Goal: Transaction & Acquisition: Purchase product/service

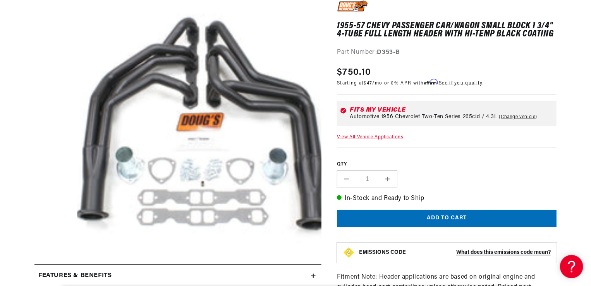
scroll to position [0, 235]
click at [442, 215] on button "Add to cart" at bounding box center [447, 218] width 220 height 17
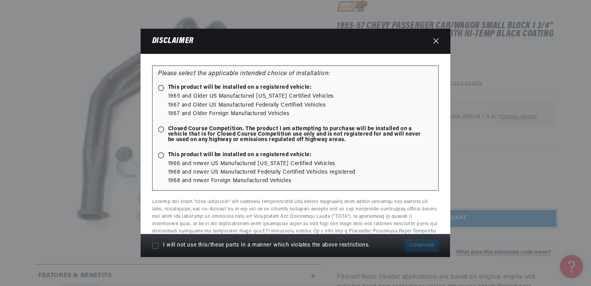
scroll to position [0, 0]
click at [161, 88] on ellipse at bounding box center [160, 87] width 3 height 3
click at [161, 88] on input "This product will be installed on a registered vehicle:" at bounding box center [162, 88] width 5 height 5
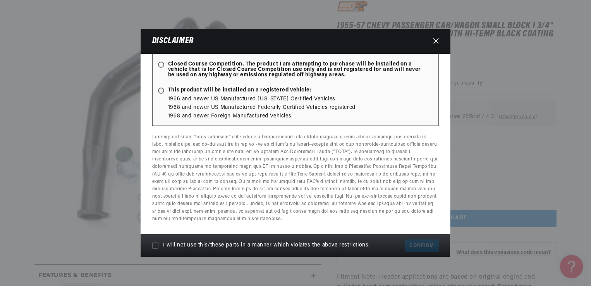
scroll to position [26, 0]
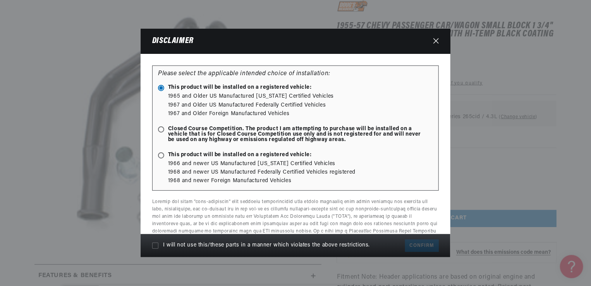
click at [204, 95] on li "1965 and Older US Manufactured California Certified Vehicles" at bounding box center [300, 96] width 265 height 9
click at [162, 88] on ellipse at bounding box center [160, 87] width 3 height 3
click at [162, 88] on input "This product will be installed on a registered vehicle:" at bounding box center [162, 88] width 5 height 5
radio input "true"
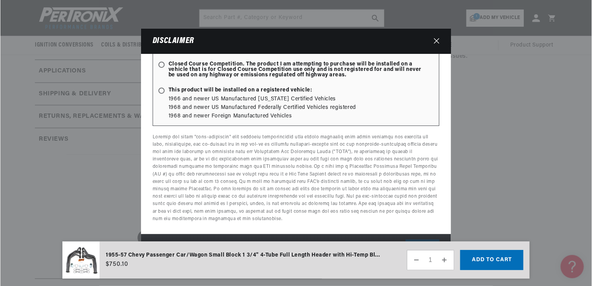
scroll to position [387, 0]
click at [498, 263] on button "Add to cart" at bounding box center [491, 260] width 63 height 20
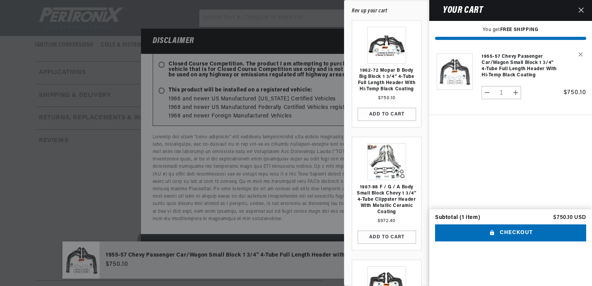
scroll to position [0, 0]
click at [514, 242] on button "Checkout" at bounding box center [510, 232] width 151 height 17
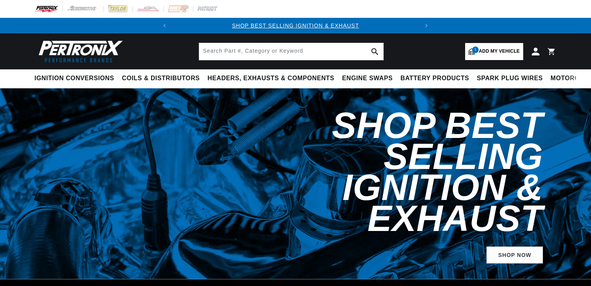
select select "RideType"
select select "1956"
select select "Chevrolet"
select select "Two-Ten-Series"
select select "265cid-4.3L"
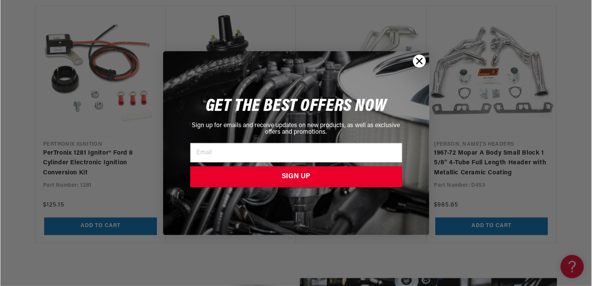
scroll to position [0, 235]
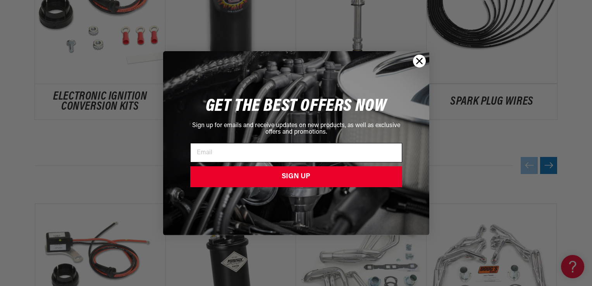
click at [243, 153] on input "Email" at bounding box center [296, 152] width 212 height 19
type input "purvisj42@aol.com"
click at [293, 177] on button "SIGN UP" at bounding box center [296, 176] width 212 height 21
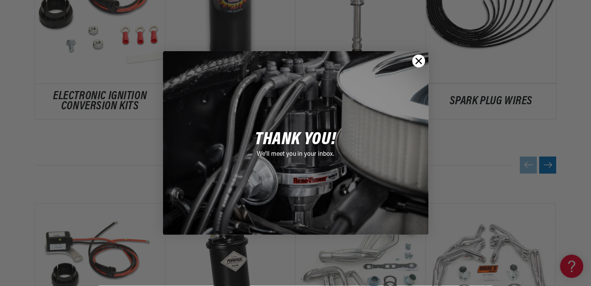
scroll to position [0, 0]
click at [418, 59] on circle "Close dialog" at bounding box center [419, 60] width 13 height 13
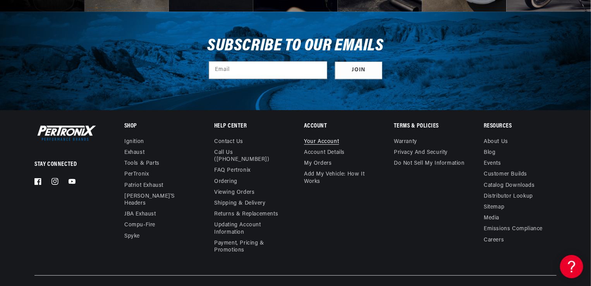
click at [336, 147] on link "Your account" at bounding box center [321, 142] width 35 height 9
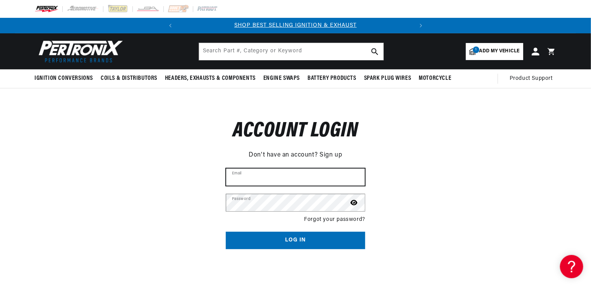
click at [267, 176] on input "Email" at bounding box center [295, 176] width 139 height 17
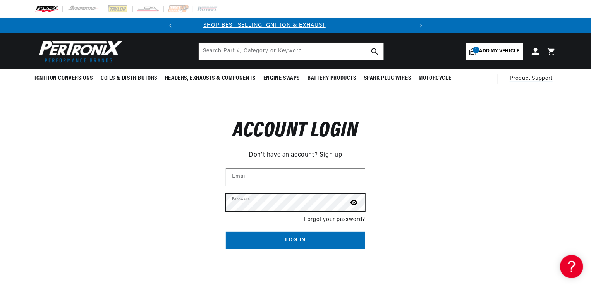
scroll to position [0, 235]
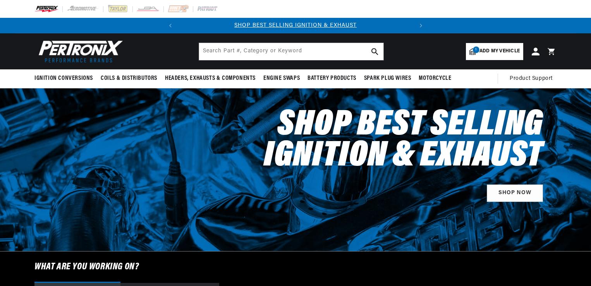
select select "1956"
select select "Chevrolet"
select select "Two-Ten-Series"
select select "265cid-4.3L"
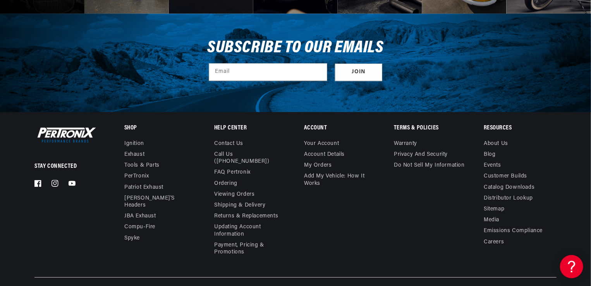
scroll to position [2602, 0]
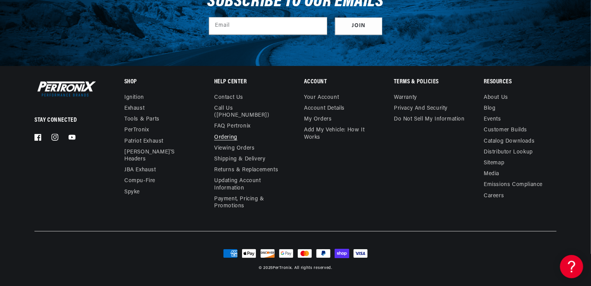
click at [231, 138] on link "Ordering" at bounding box center [225, 137] width 23 height 11
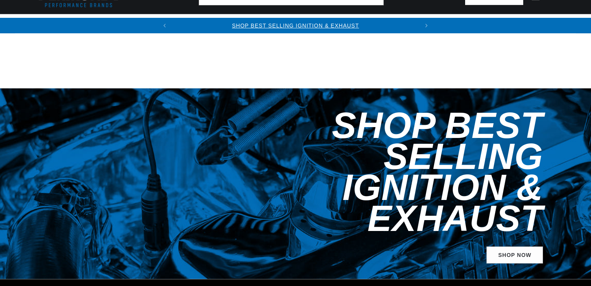
select select "1956"
select select "Chevrolet"
select select "Two-Ten-Series"
select select "265cid-4.3L"
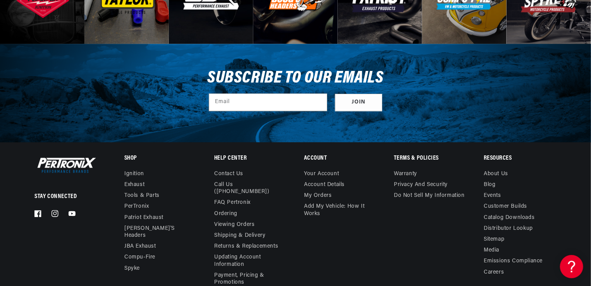
scroll to position [2602, 0]
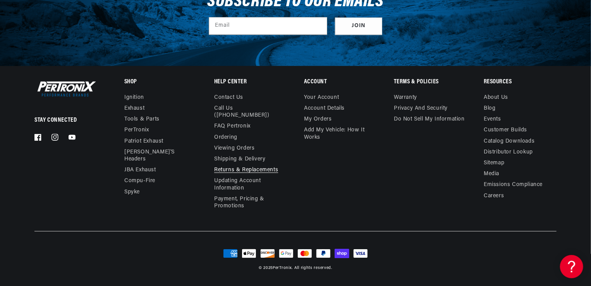
click at [243, 170] on link "Returns & Replacements" at bounding box center [246, 170] width 64 height 11
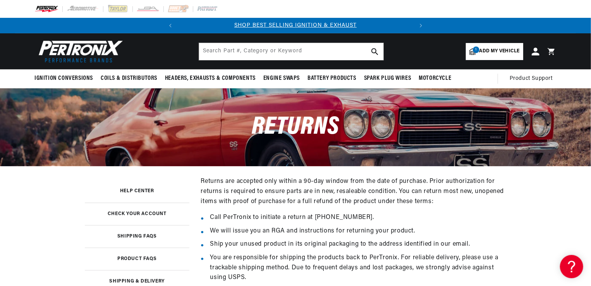
click at [491, 50] on span "Add my vehicle" at bounding box center [500, 51] width 40 height 7
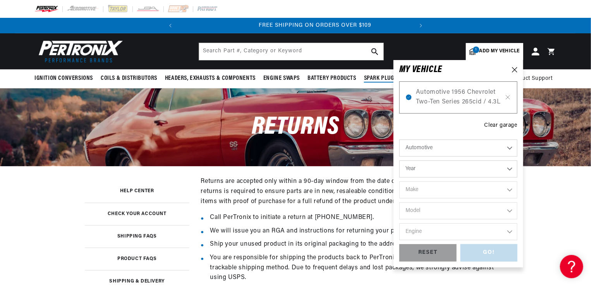
scroll to position [0, 235]
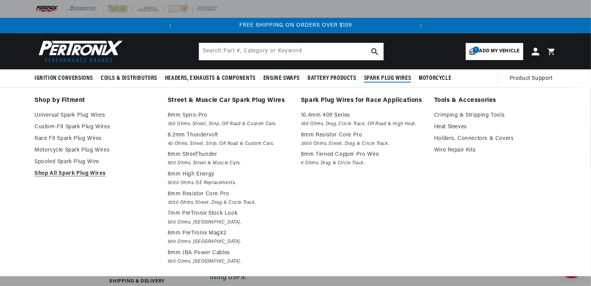
click at [22, 210] on div "Shop by Fitment Universal Spark Plug Wires Custom-Fit Spark Plug Wires Race Fit…" at bounding box center [295, 181] width 561 height 172
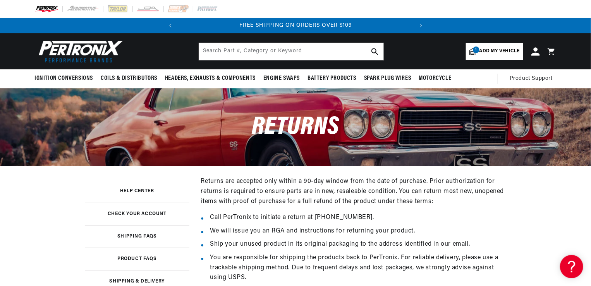
click at [536, 52] on icon at bounding box center [535, 51] width 8 height 8
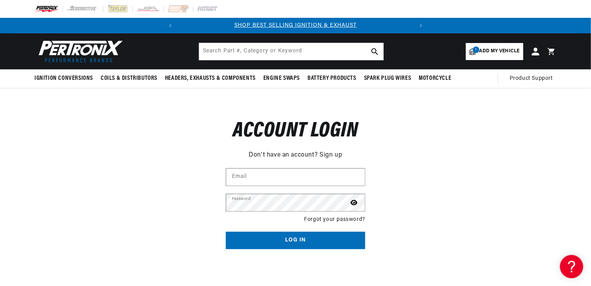
click at [338, 154] on link "Sign up" at bounding box center [331, 155] width 22 height 10
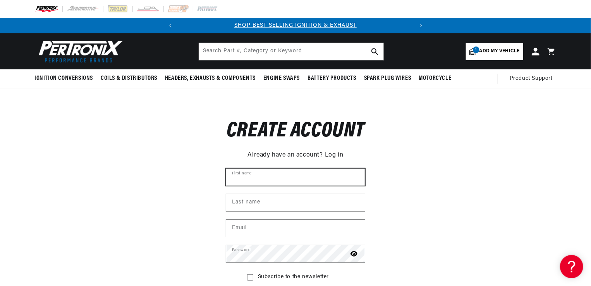
click at [270, 182] on input "First name" at bounding box center [295, 176] width 139 height 17
click at [265, 175] on input "First name" at bounding box center [295, 176] width 139 height 17
type input "John"
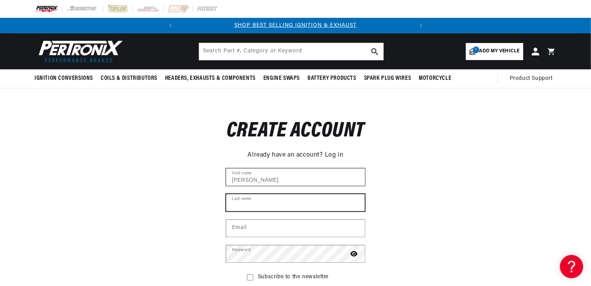
type input "L.Purvis"
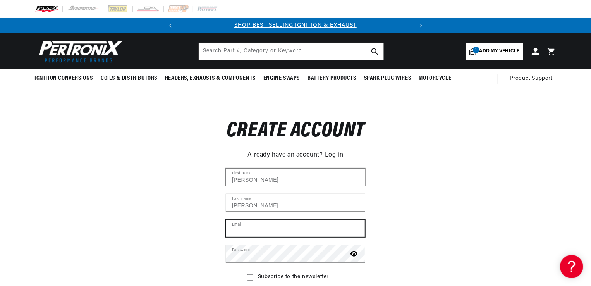
type input "purvisj42@aol.com"
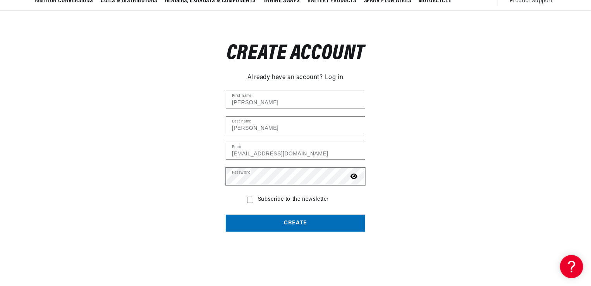
click at [354, 176] on icon at bounding box center [354, 176] width 7 height 5
click at [252, 199] on icon at bounding box center [250, 200] width 6 height 6
click at [252, 199] on input "Subscribe to the newsletter" at bounding box center [250, 200] width 6 height 6
checkbox input "true"
click at [287, 224] on button "Create" at bounding box center [295, 223] width 139 height 17
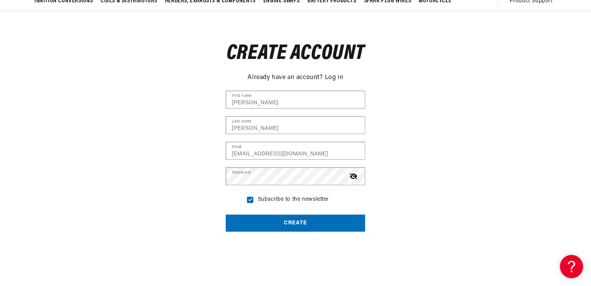
scroll to position [0, 235]
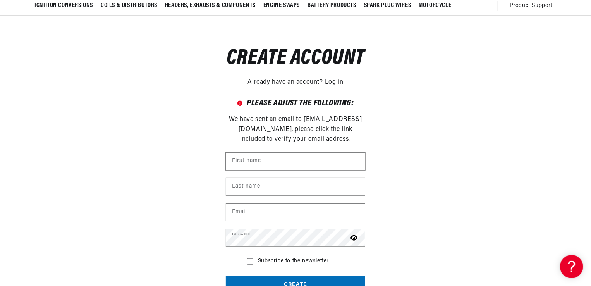
scroll to position [77, 0]
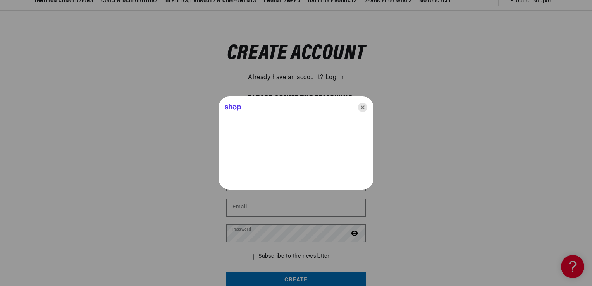
click at [363, 108] on icon "Close" at bounding box center [362, 107] width 9 height 9
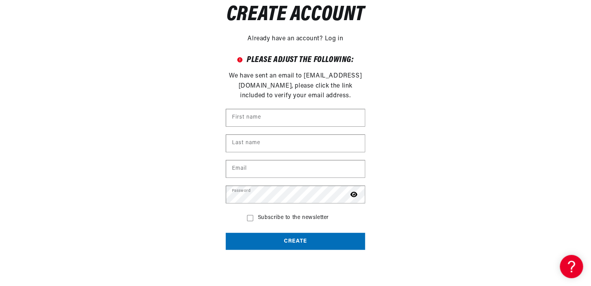
scroll to position [0, 235]
click at [252, 115] on input "First name" at bounding box center [295, 117] width 139 height 17
click at [260, 119] on input "First name" at bounding box center [295, 117] width 139 height 17
type input "[PERSON_NAME]"
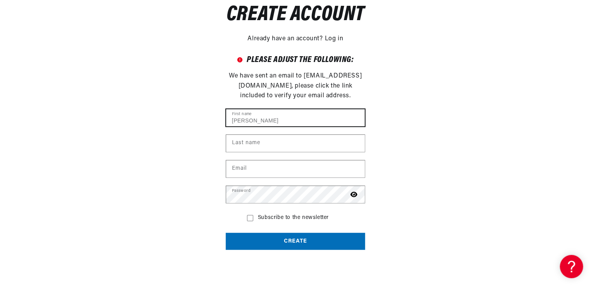
type input "[PERSON_NAME]"
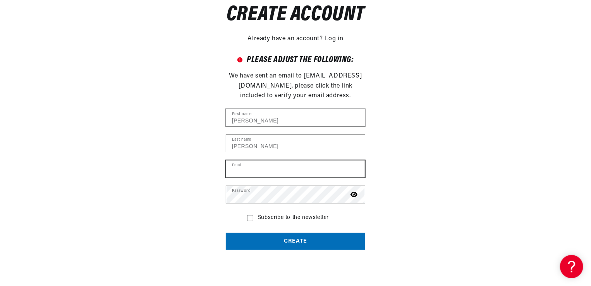
type input "purvisj42@aol.com"
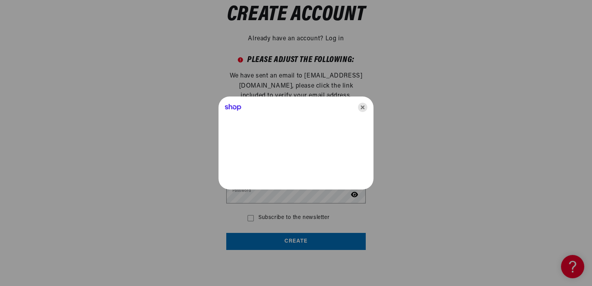
click at [363, 107] on icon "Close" at bounding box center [362, 107] width 9 height 9
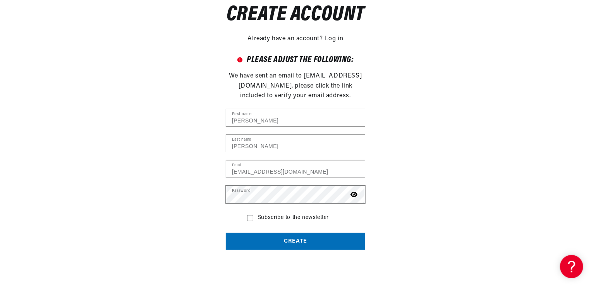
click at [353, 194] on icon at bounding box center [354, 194] width 7 height 6
click at [251, 218] on icon at bounding box center [250, 218] width 6 height 6
click at [251, 218] on input "Subscribe to the newsletter" at bounding box center [250, 218] width 6 height 6
checkbox input "true"
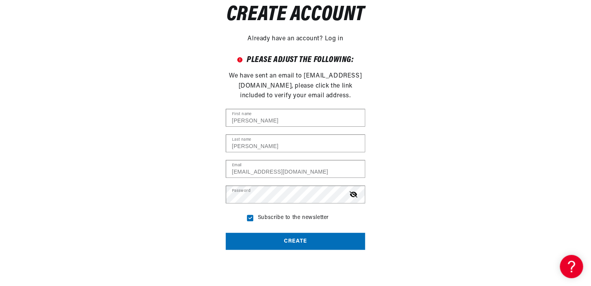
click at [292, 244] on button "Create" at bounding box center [295, 241] width 139 height 17
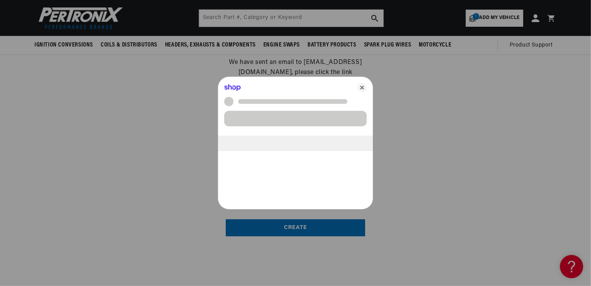
scroll to position [77, 0]
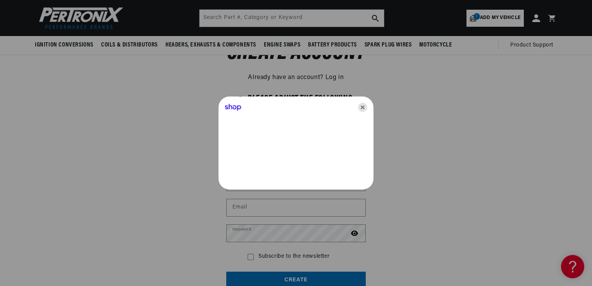
click at [364, 108] on icon "Close" at bounding box center [362, 107] width 9 height 9
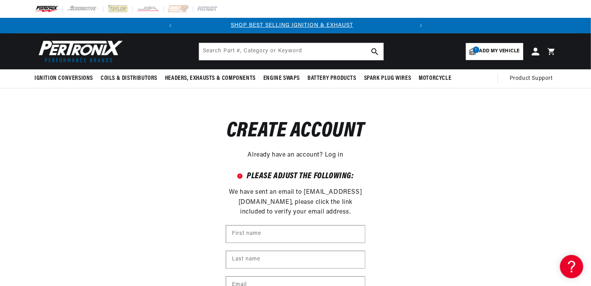
scroll to position [0, 0]
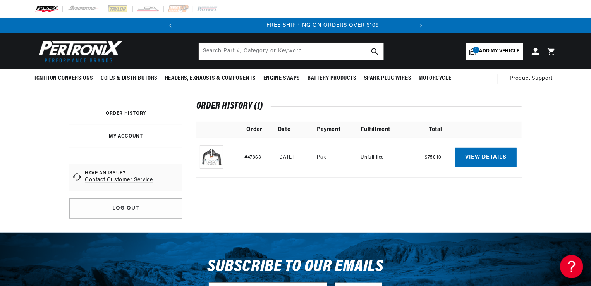
scroll to position [0, 235]
click at [504, 158] on link "View details" at bounding box center [485, 157] width 61 height 19
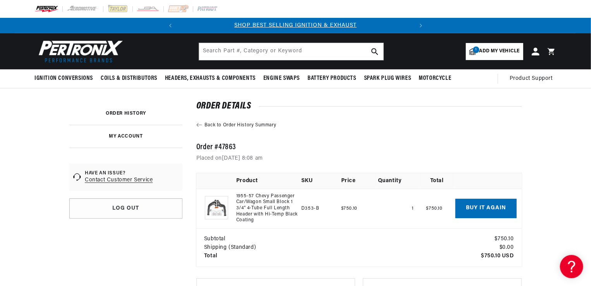
click at [272, 203] on link "1955-57 Chevy Passenger Car/Wagon Small Block 1 3/4" 4-Tube Full Length Header …" at bounding box center [267, 208] width 62 height 30
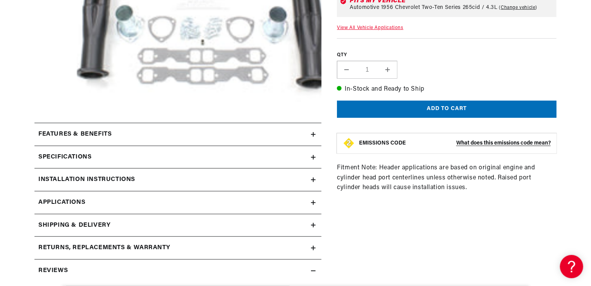
scroll to position [310, 0]
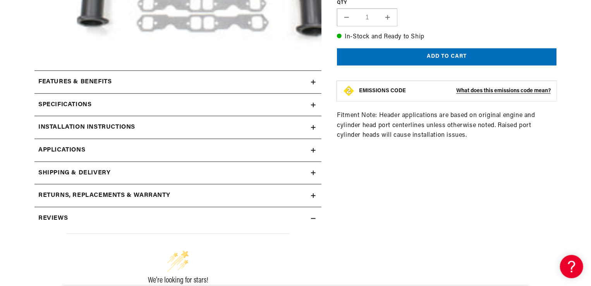
click at [179, 219] on div "Reviews" at bounding box center [172, 218] width 277 height 10
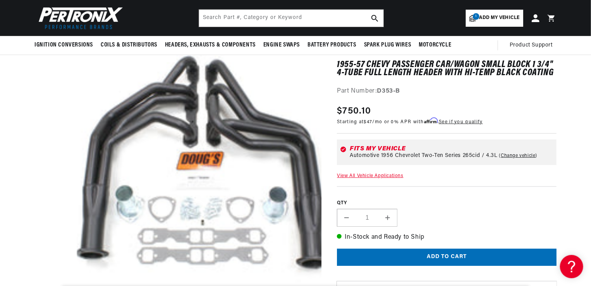
scroll to position [0, 0]
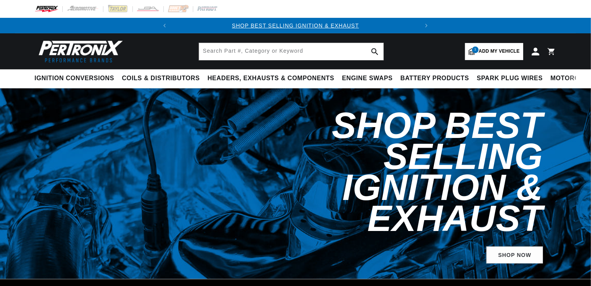
select select "1956"
select select "Chevrolet"
select select "Two-Ten-Series"
select select "265cid-4.3L"
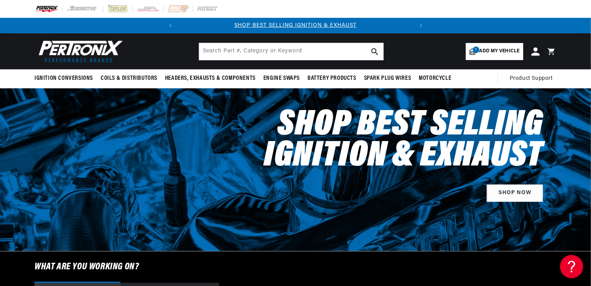
click at [536, 52] on icon at bounding box center [535, 51] width 8 height 8
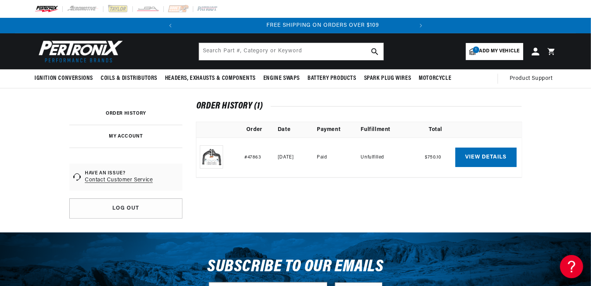
scroll to position [0, 235]
click at [135, 211] on link "Log out" at bounding box center [125, 208] width 113 height 20
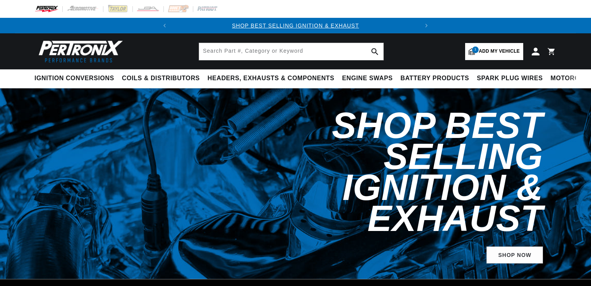
select select "1956"
select select "Chevrolet"
select select "Two-Ten-Series"
select select "265cid-4.3L"
